Goal: Task Accomplishment & Management: Manage account settings

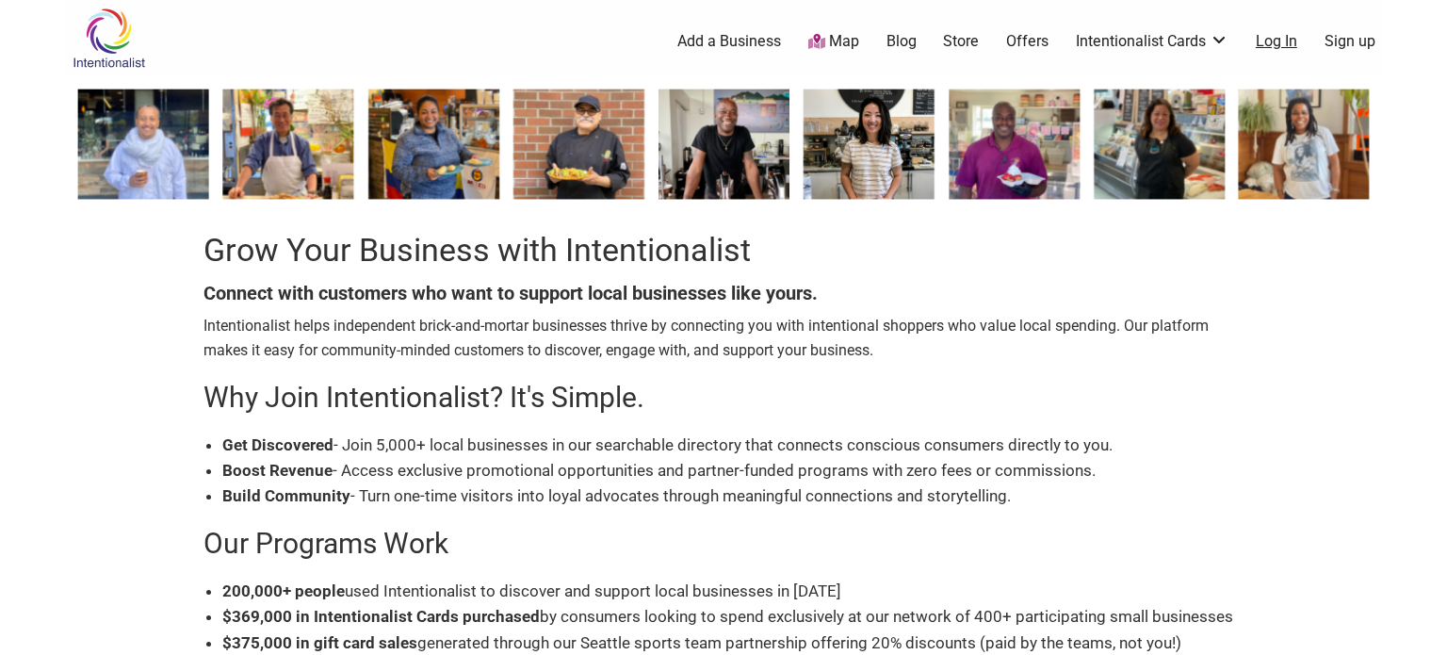
click at [1271, 41] on link "Log In" at bounding box center [1275, 41] width 41 height 21
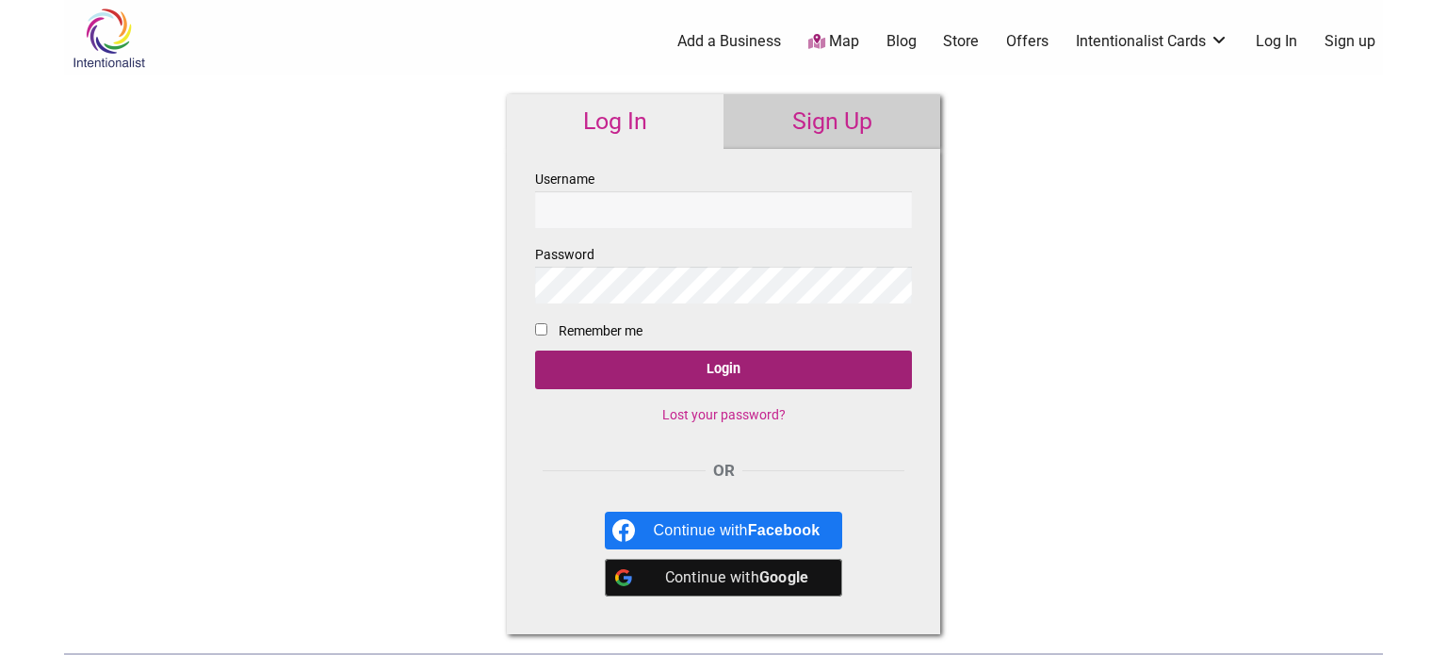
type input "lockspotcafeandbar@gmail.com"
click at [740, 366] on input "Login" at bounding box center [723, 369] width 377 height 39
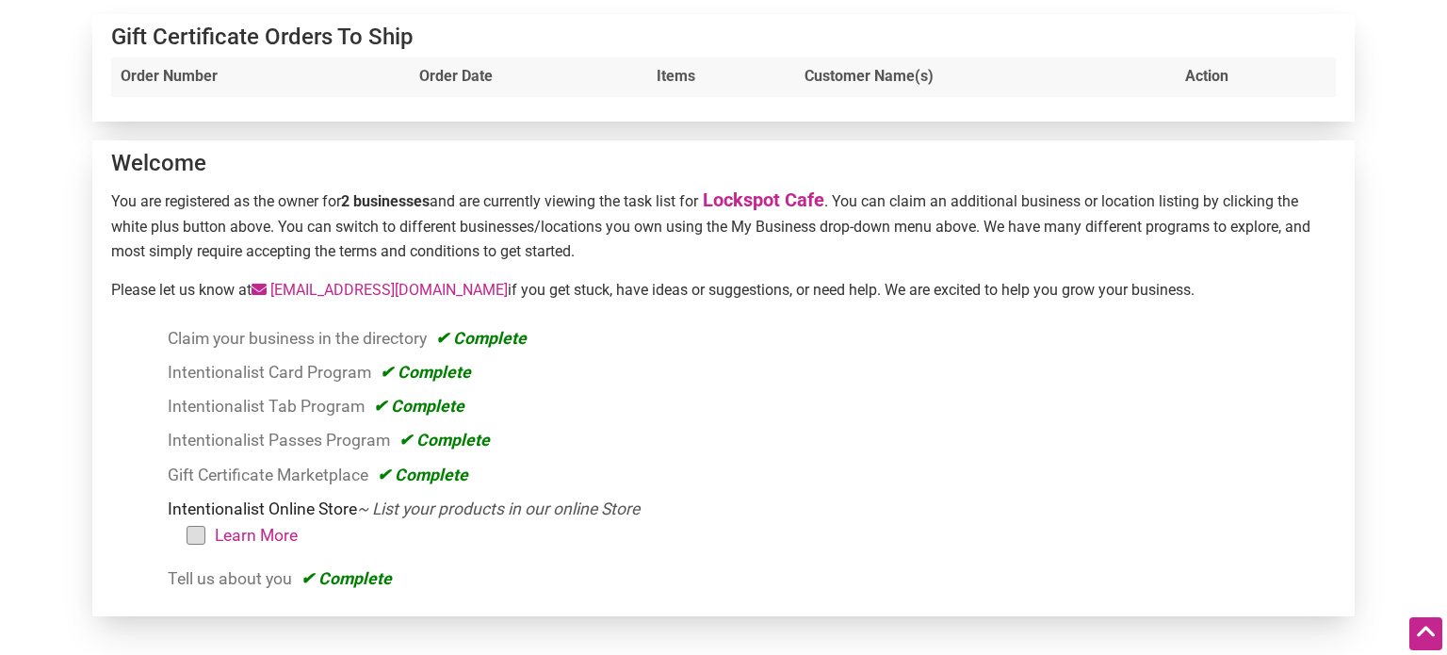
scroll to position [215, 0]
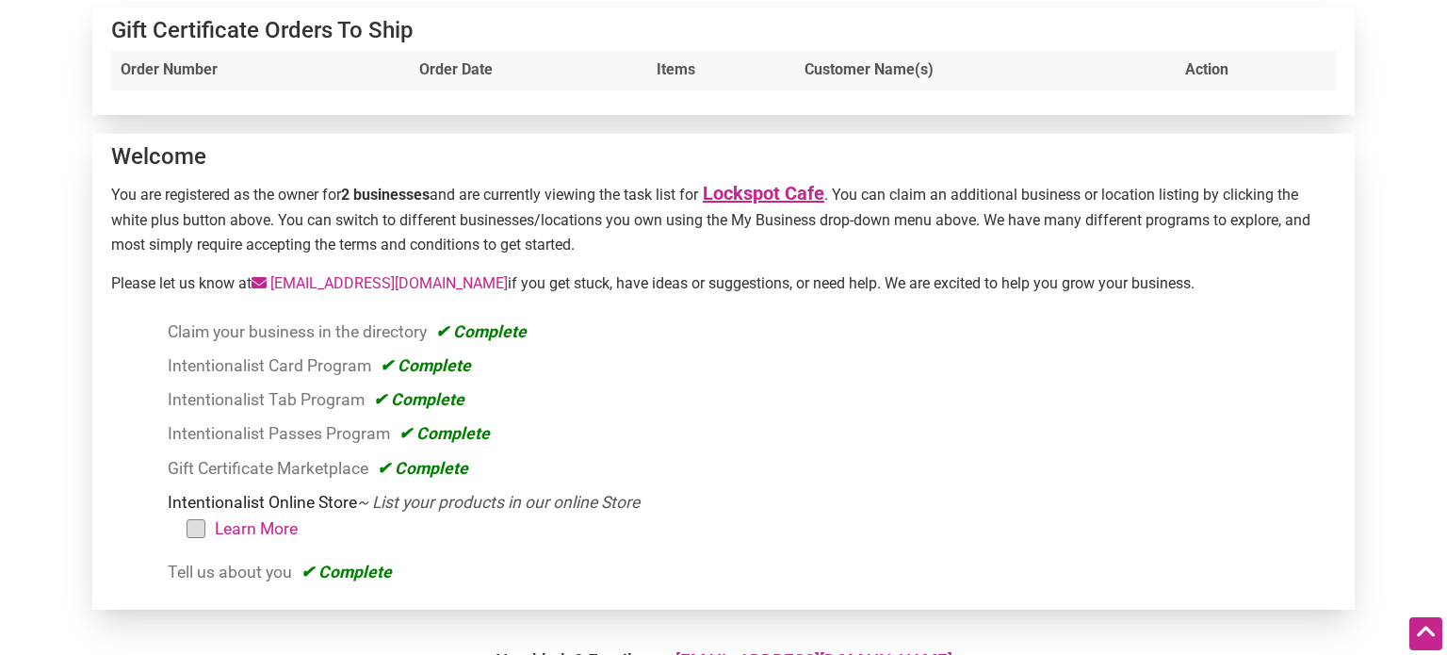
click at [737, 193] on link "Lockspot Cafe" at bounding box center [763, 193] width 121 height 23
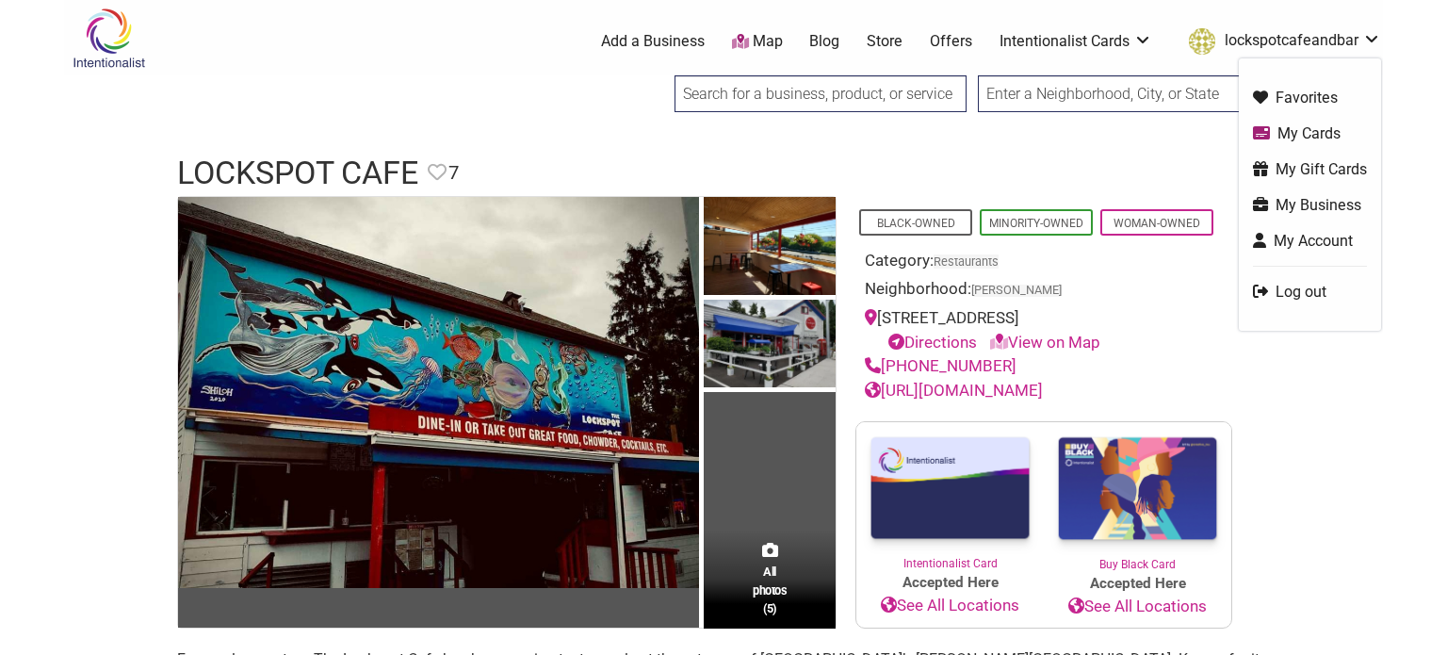
click at [1295, 238] on link "My Account" at bounding box center [1310, 241] width 114 height 22
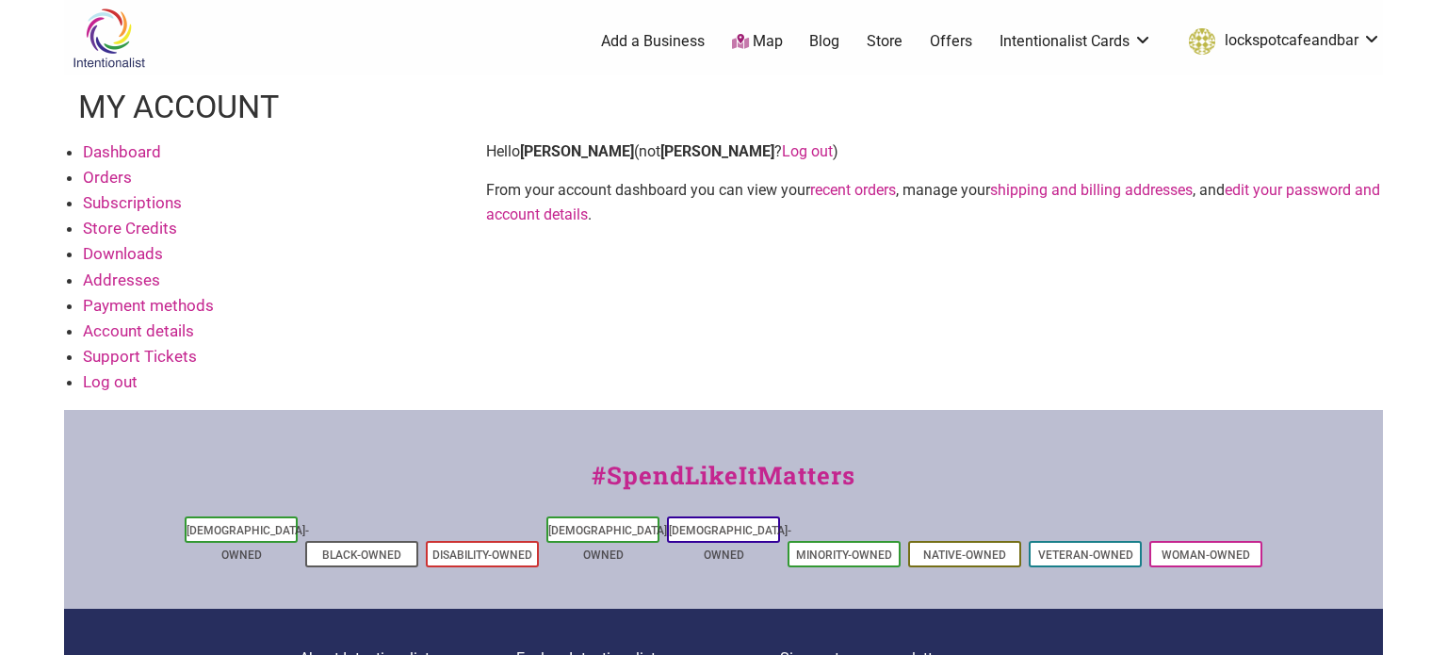
click at [147, 149] on link "Dashboard" at bounding box center [122, 151] width 78 height 19
click at [130, 150] on link "Dashboard" at bounding box center [122, 151] width 78 height 19
click at [103, 176] on link "Orders" at bounding box center [107, 177] width 49 height 19
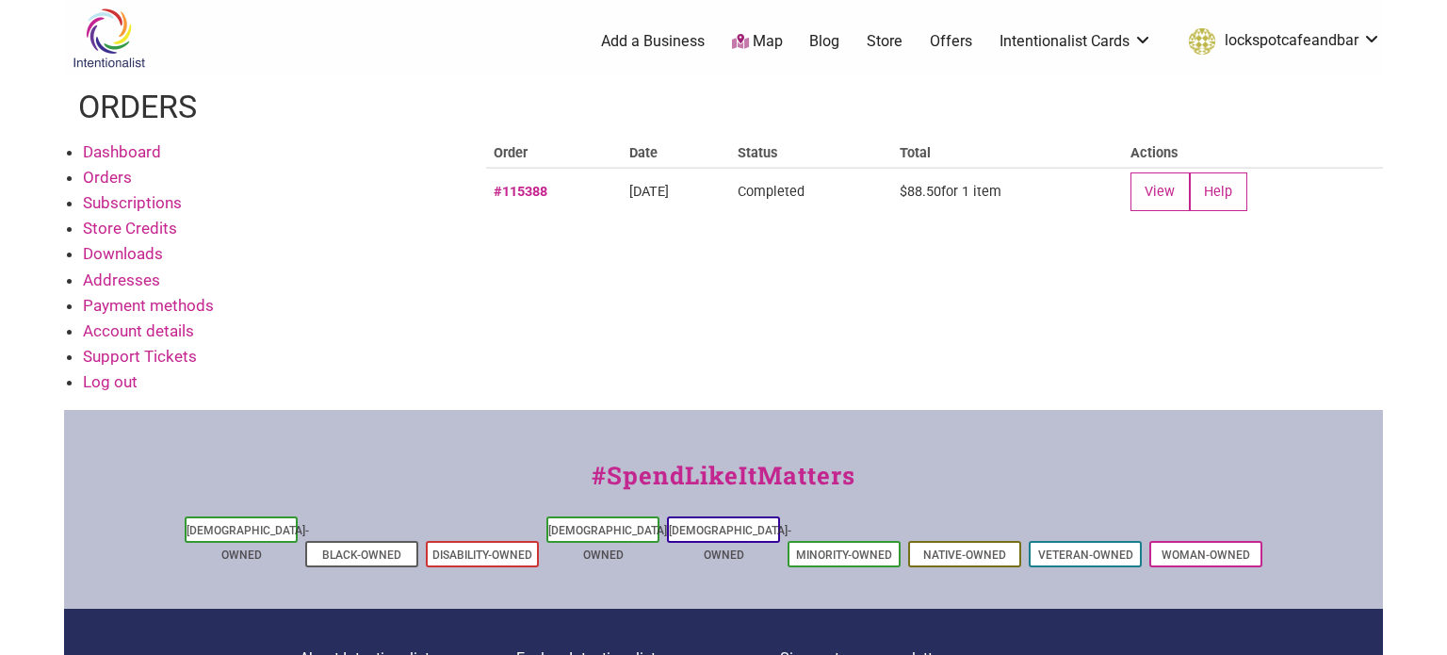
click at [525, 191] on link "#115388" at bounding box center [520, 192] width 54 height 16
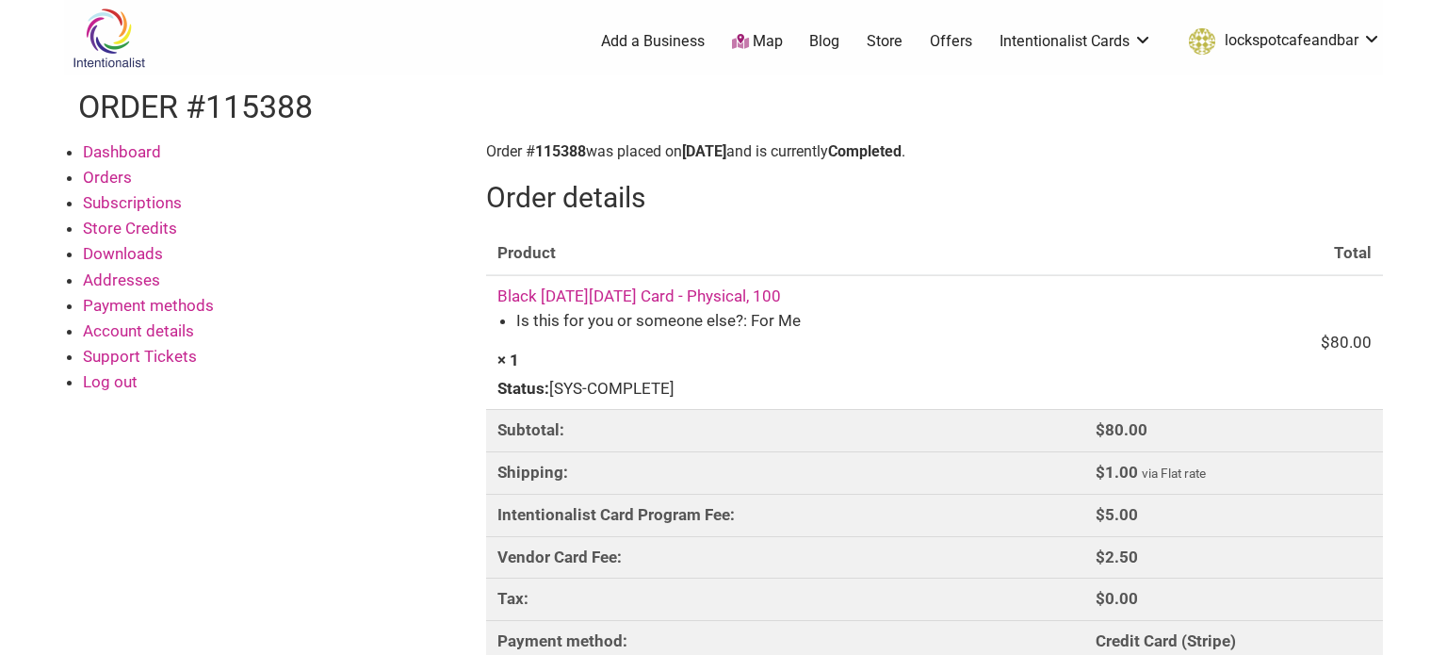
click at [122, 46] on img at bounding box center [108, 38] width 89 height 61
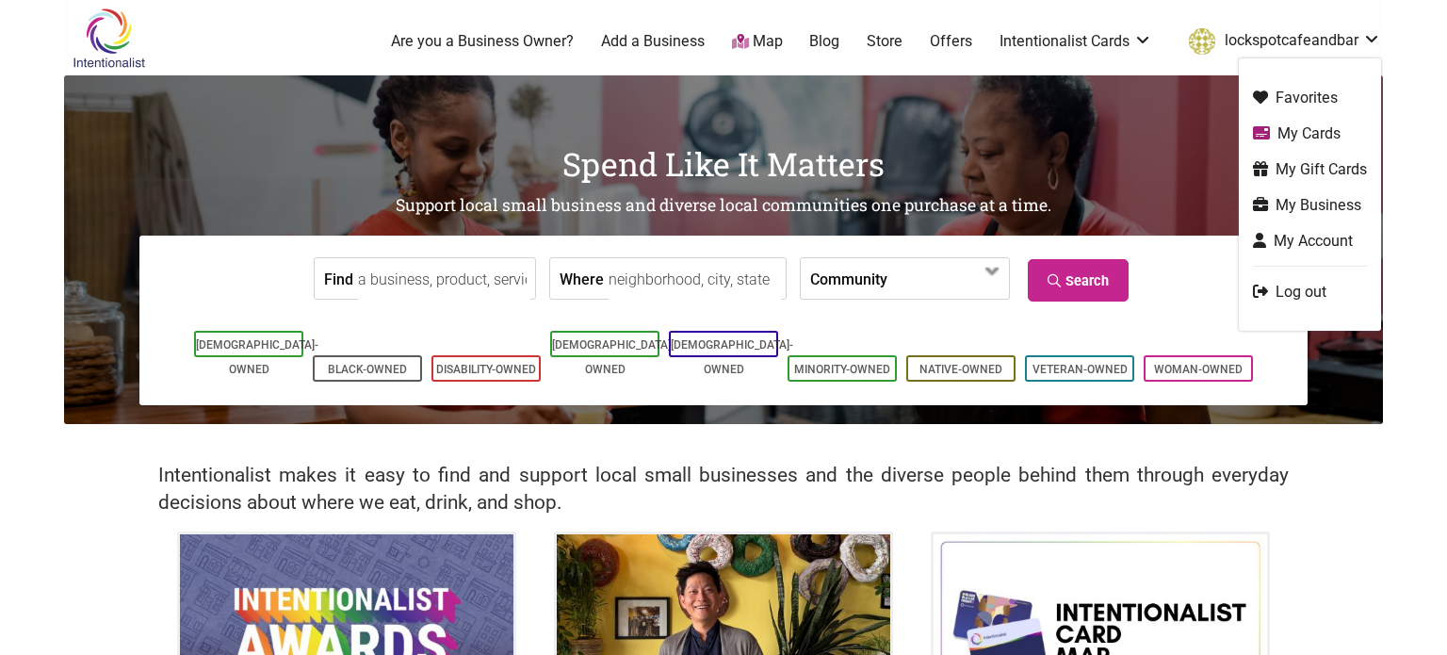
click at [1305, 240] on link "My Account" at bounding box center [1310, 241] width 114 height 22
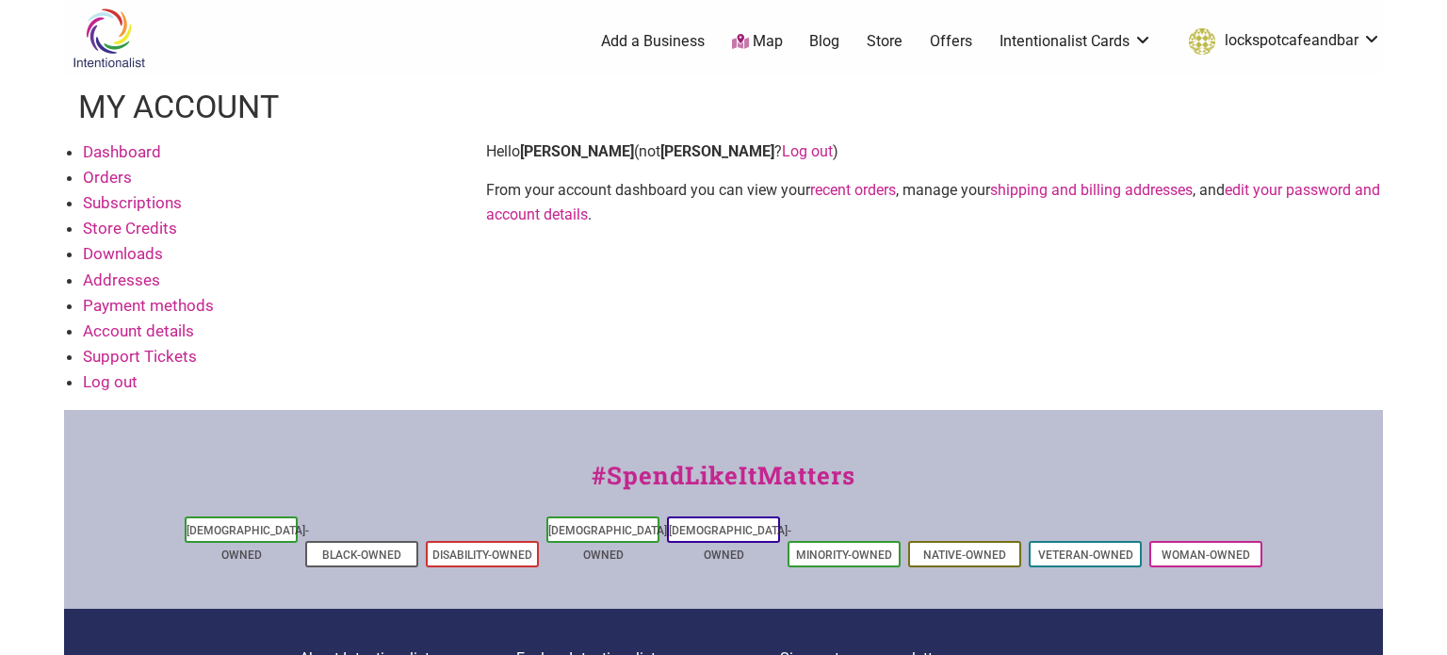
click at [107, 144] on link "Dashboard" at bounding box center [122, 151] width 78 height 19
click at [1060, 48] on link "Intentionalist Cards" at bounding box center [1075, 41] width 153 height 21
click at [120, 329] on link "Account details" at bounding box center [138, 330] width 111 height 19
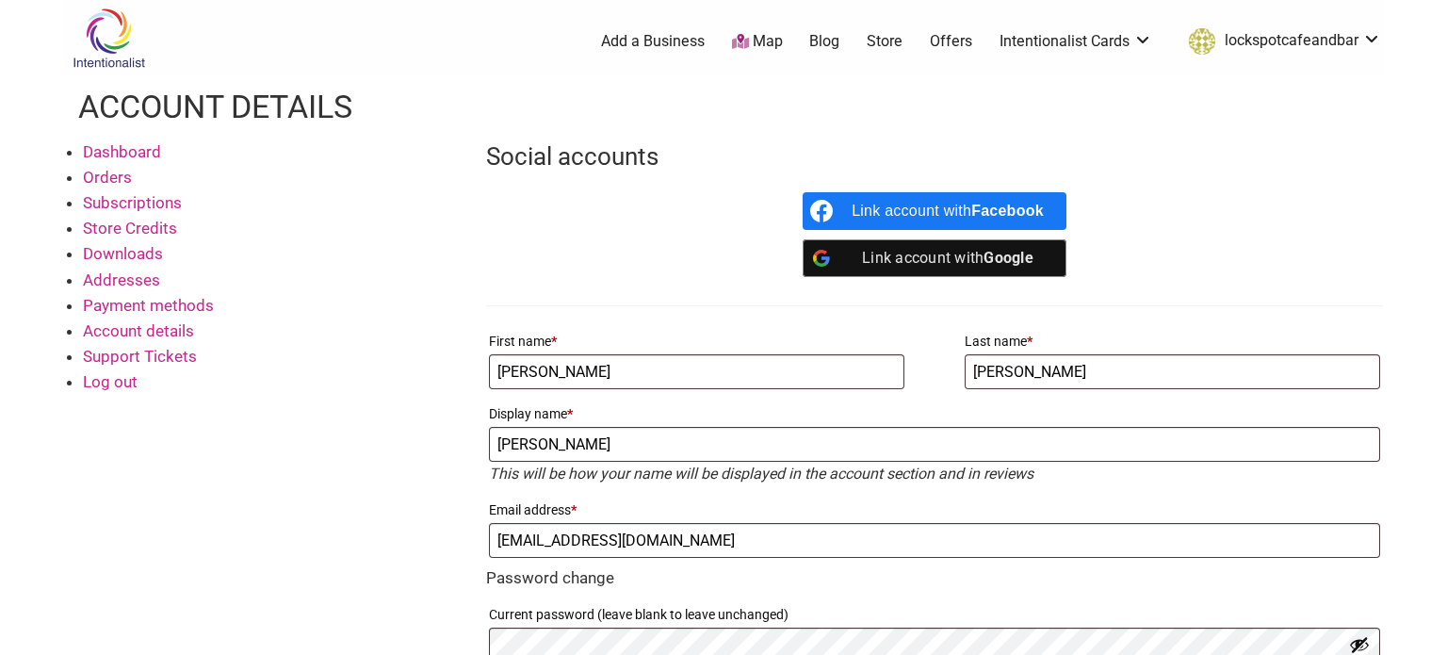
click at [115, 307] on link "Payment methods" at bounding box center [148, 305] width 131 height 19
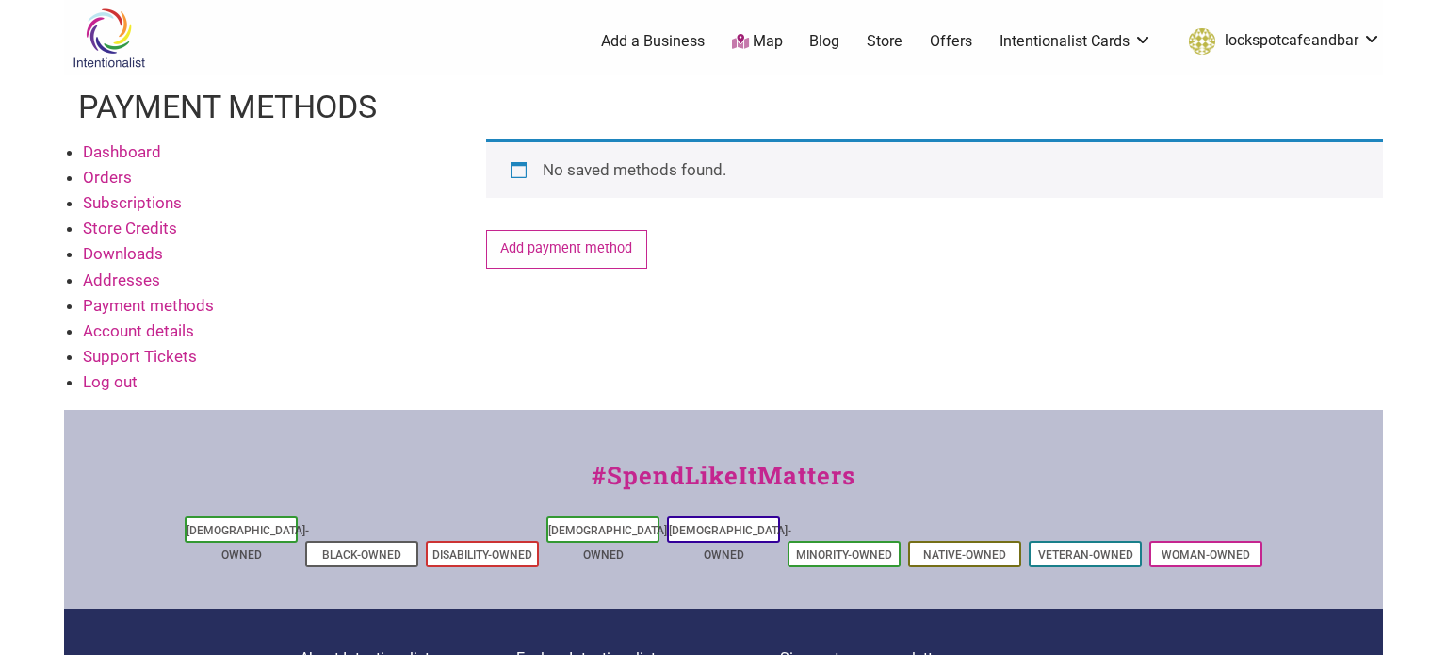
click at [112, 178] on link "Orders" at bounding box center [107, 177] width 49 height 19
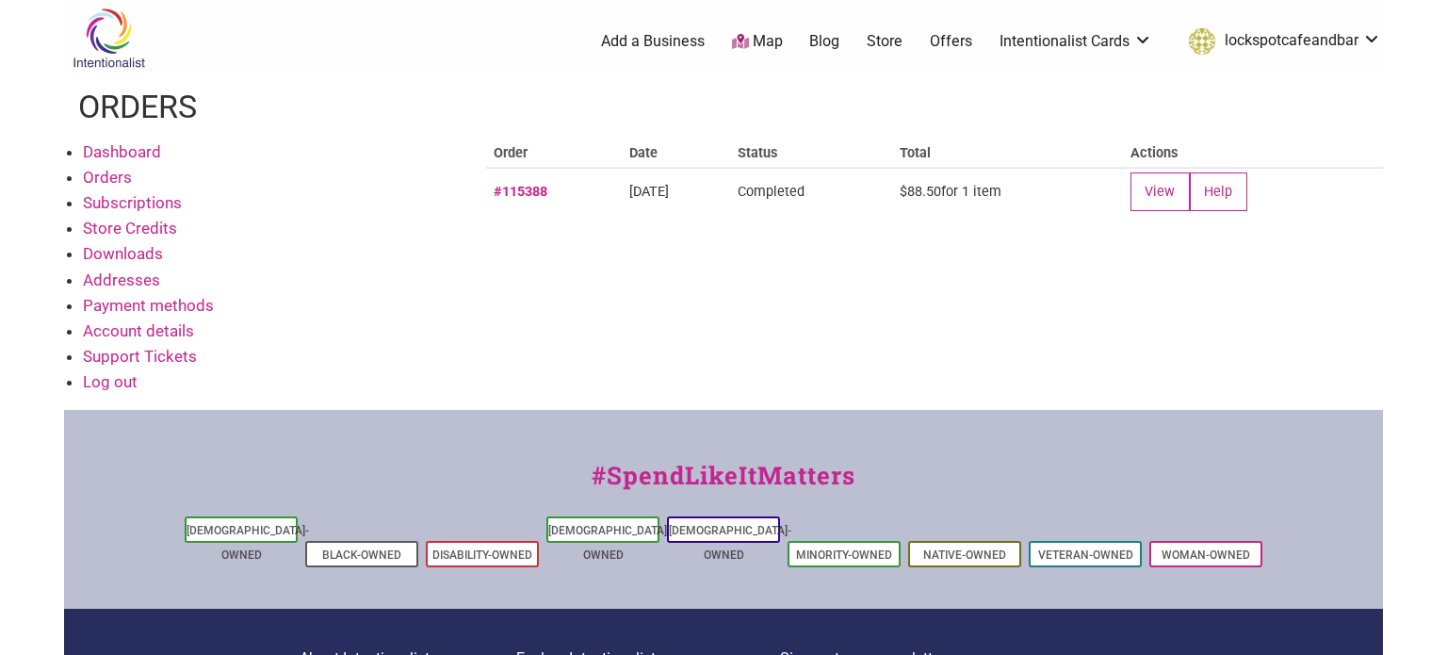
click at [106, 149] on link "Dashboard" at bounding box center [122, 151] width 78 height 19
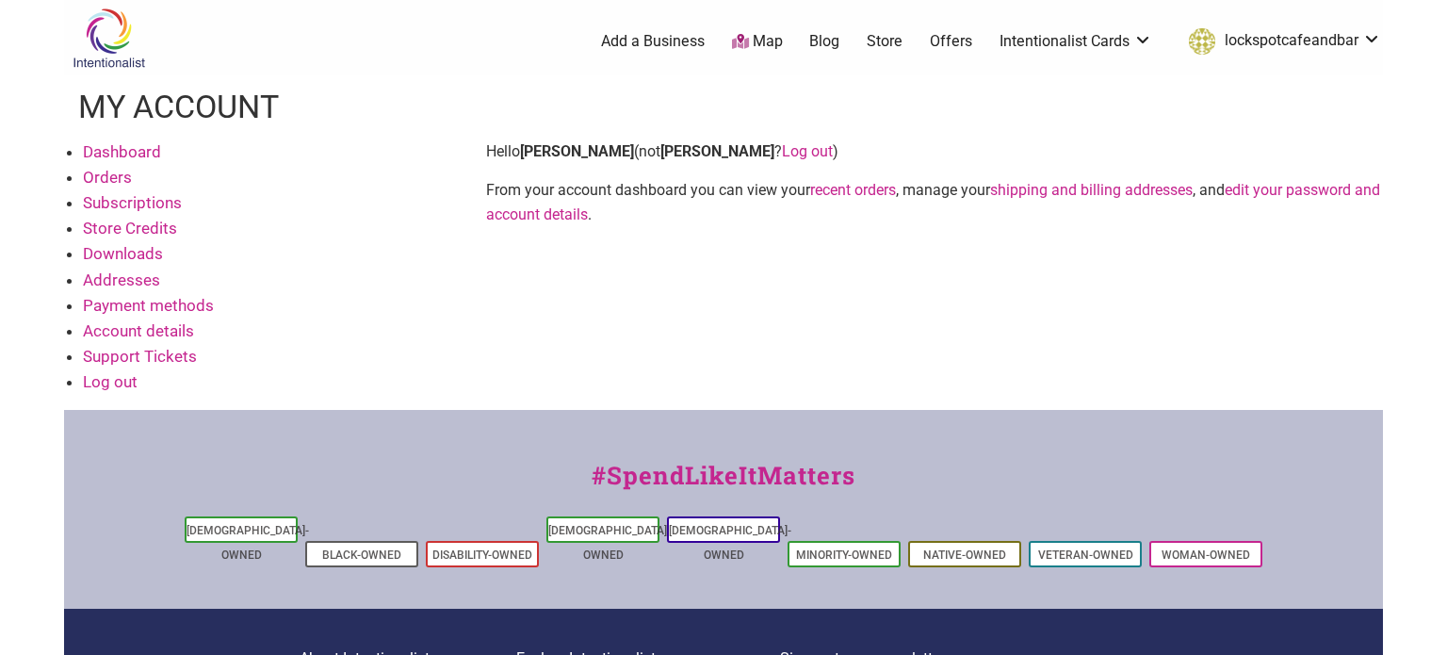
click at [862, 192] on link "recent orders" at bounding box center [853, 190] width 86 height 18
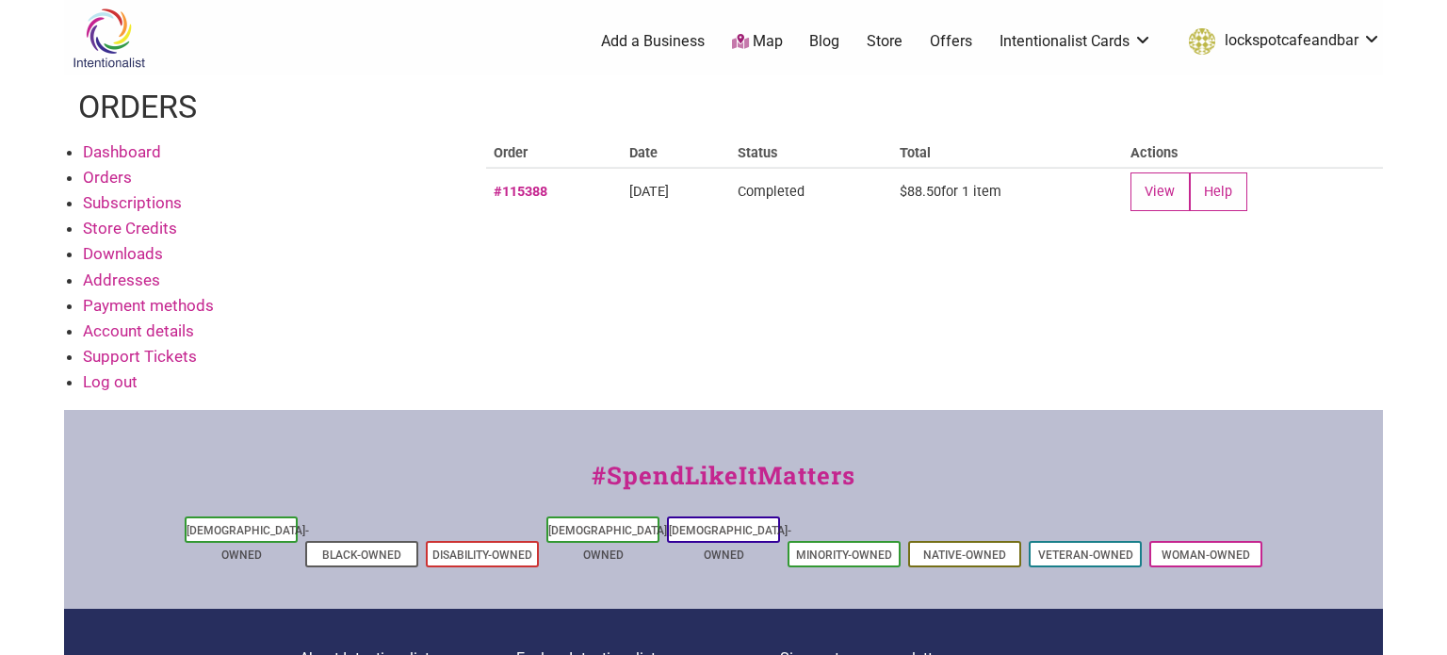
click at [142, 148] on link "Dashboard" at bounding box center [122, 151] width 78 height 19
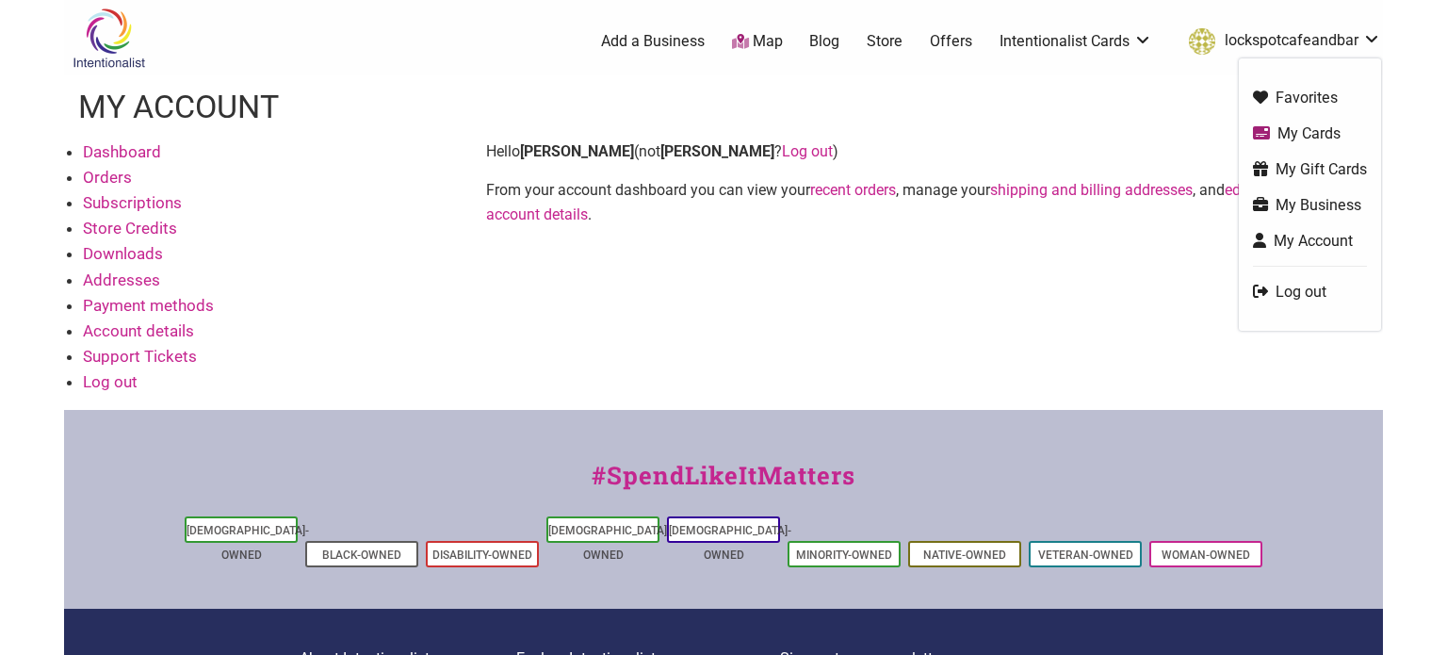
click at [1298, 205] on link "My Business" at bounding box center [1310, 205] width 114 height 22
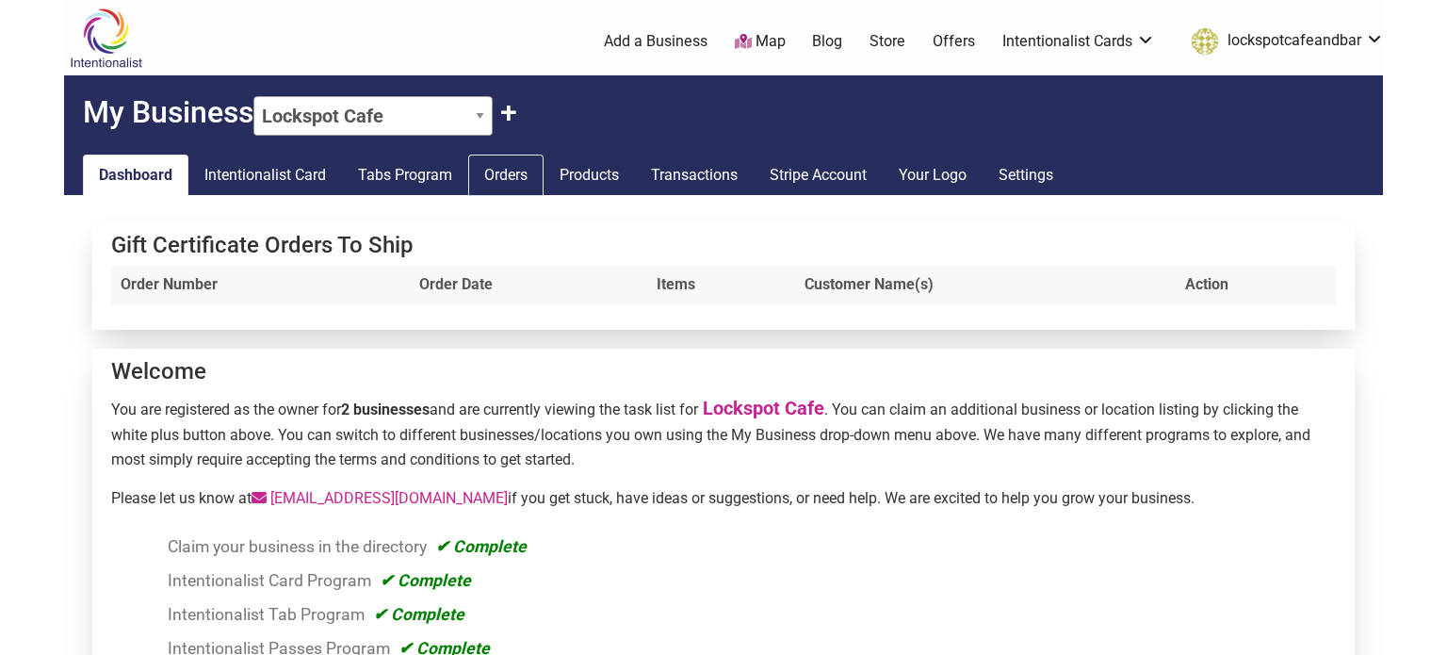
click at [507, 178] on link "Orders" at bounding box center [505, 174] width 75 height 41
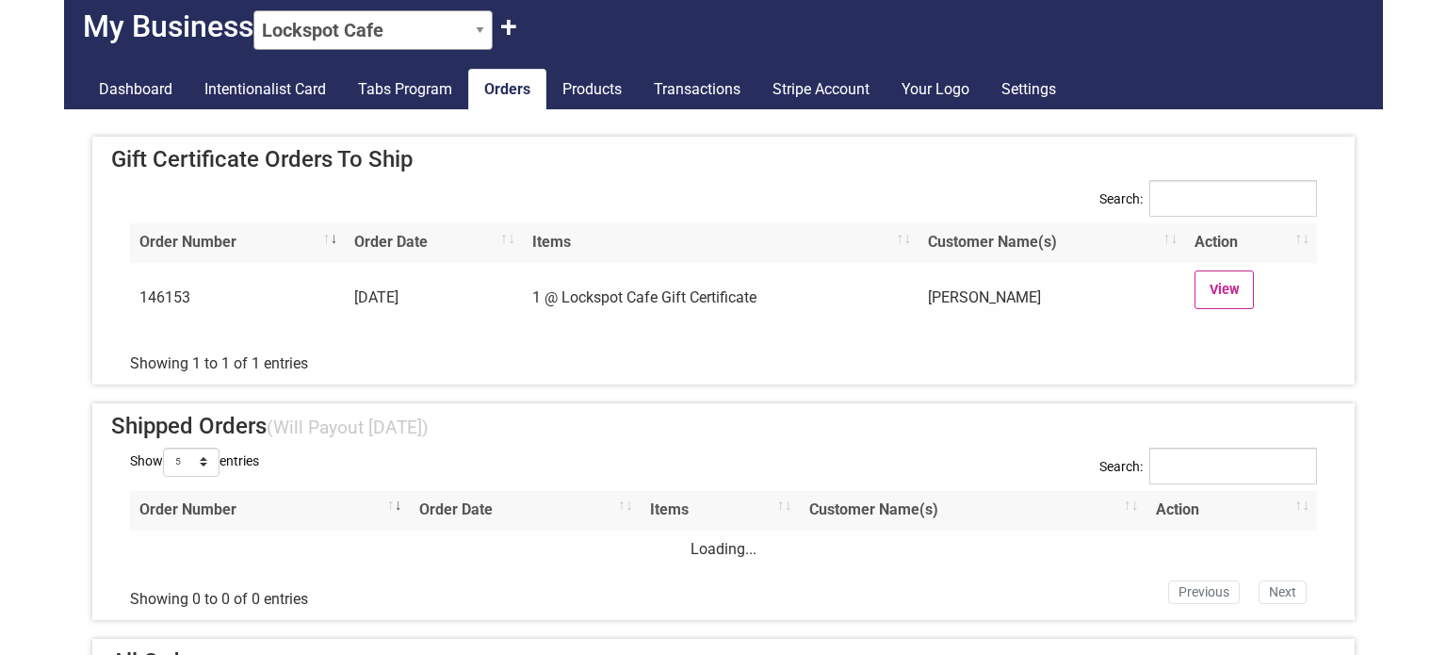
scroll to position [89, 0]
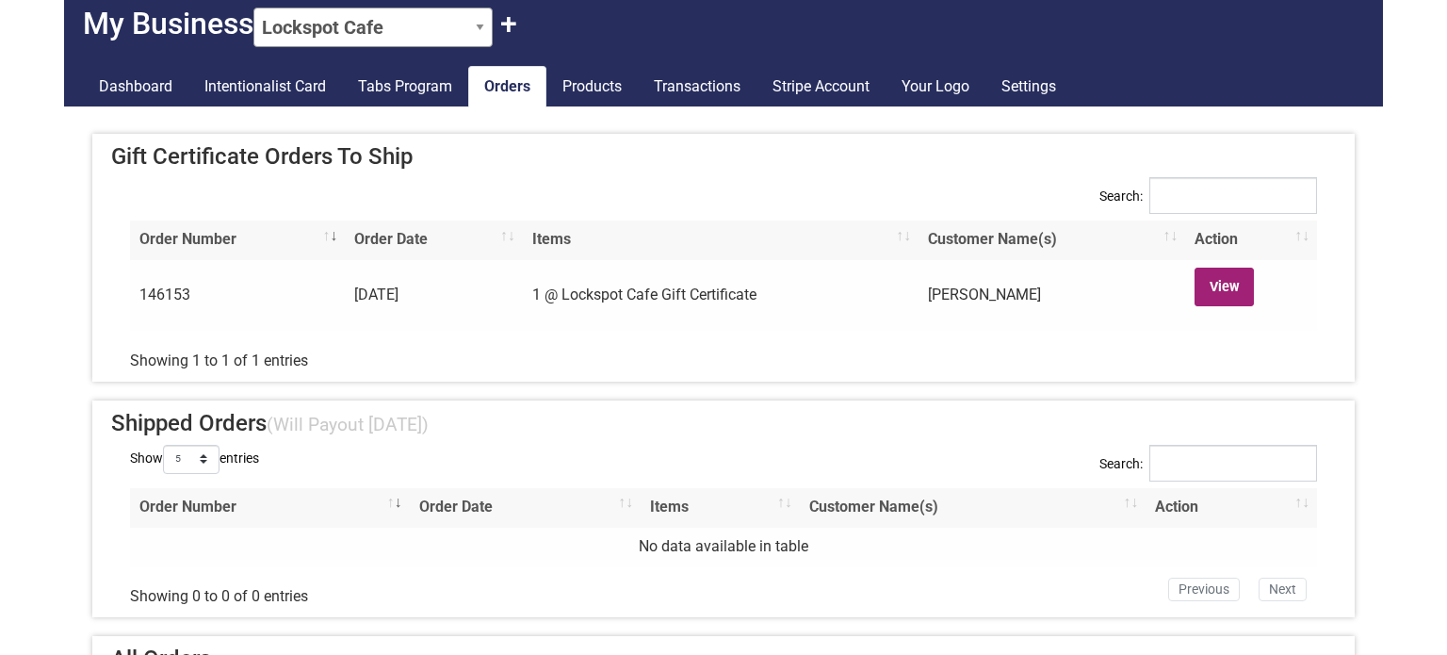
click at [1230, 286] on link "View" at bounding box center [1223, 286] width 59 height 39
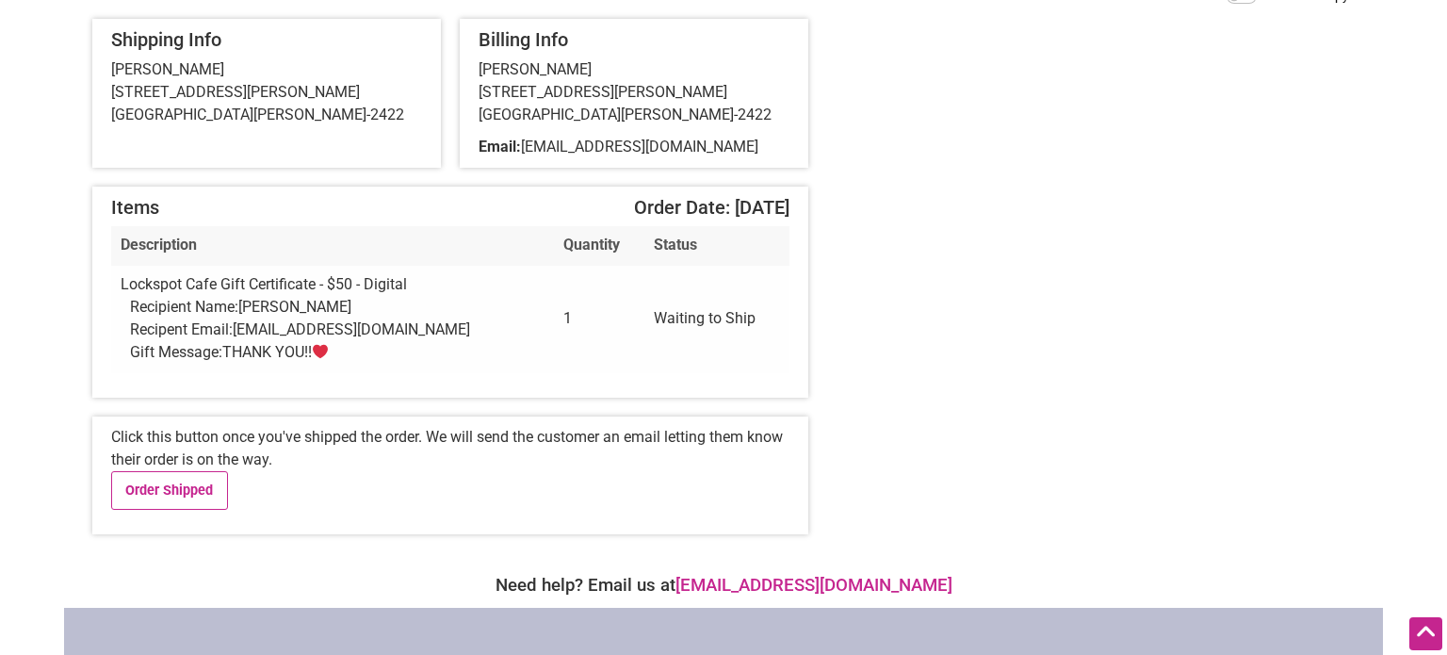
scroll to position [281, 0]
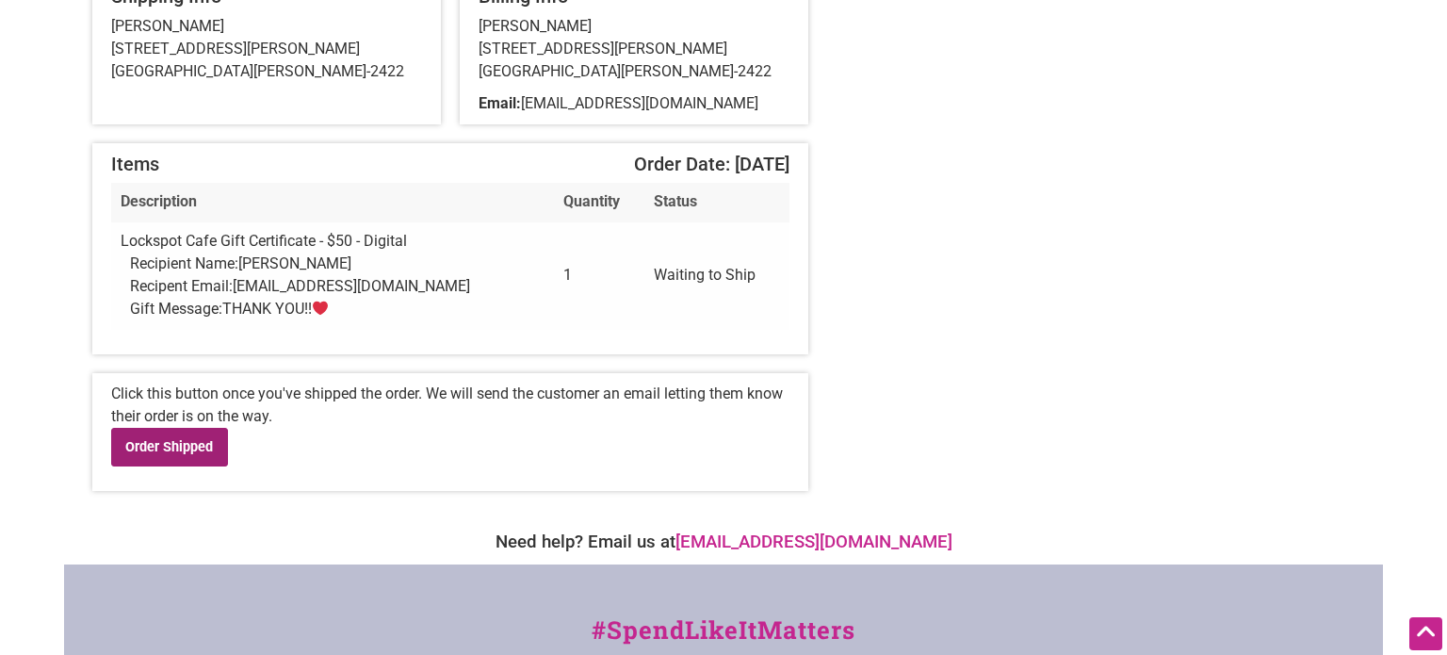
click at [160, 441] on link "Order Shipped" at bounding box center [169, 447] width 117 height 39
